Goal: Transaction & Acquisition: Register for event/course

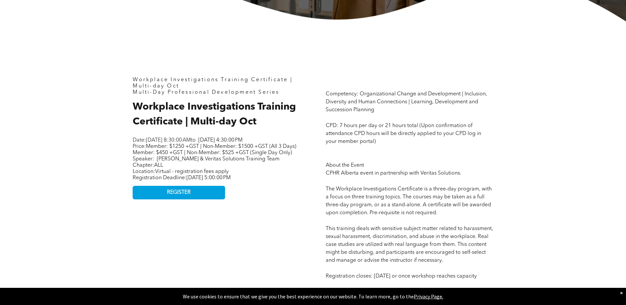
scroll to position [264, 0]
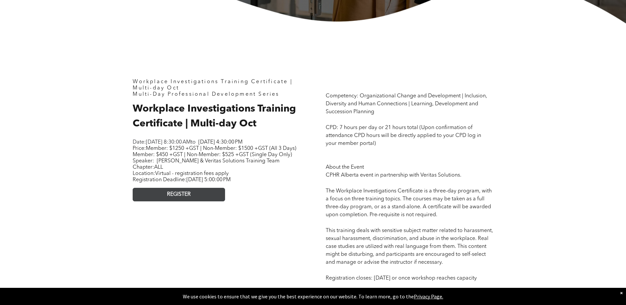
click at [177, 198] on span "REGISTER" at bounding box center [179, 194] width 24 height 6
click at [192, 201] on link "REGISTER" at bounding box center [179, 195] width 92 height 14
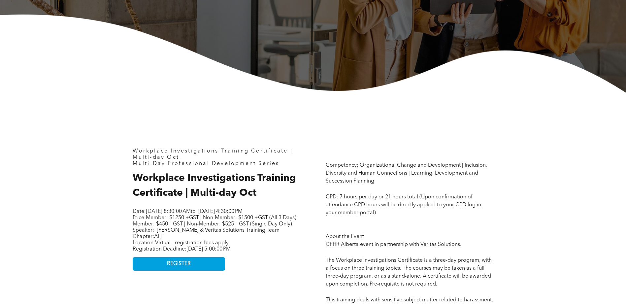
scroll to position [198, 0]
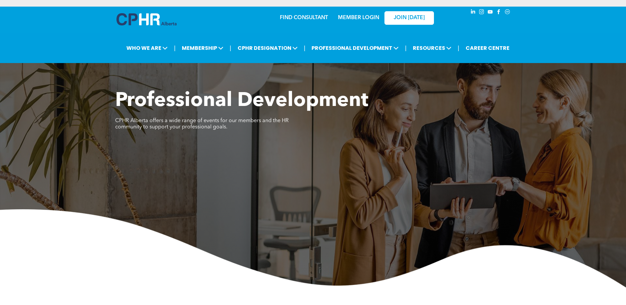
scroll to position [198, 0]
